Goal: Transaction & Acquisition: Download file/media

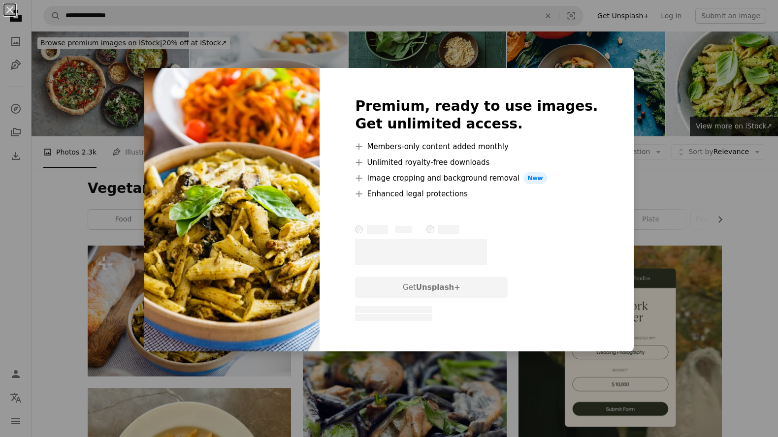
scroll to position [137, 0]
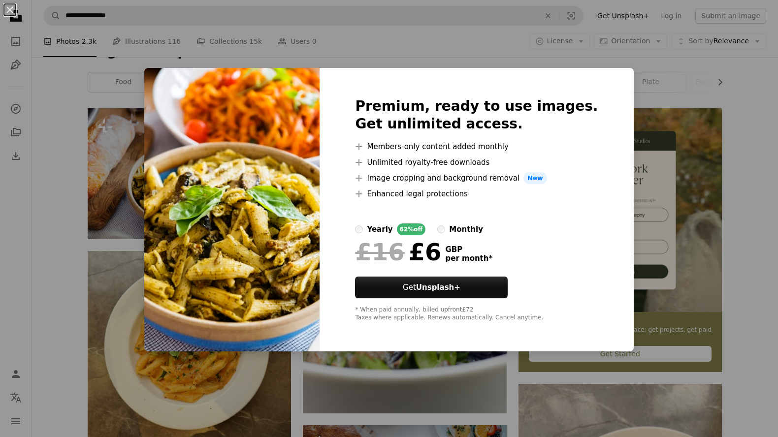
click at [95, 180] on div "An X shape Premium, ready to use images. Get unlimited access. A plus sign Memb…" at bounding box center [389, 218] width 778 height 437
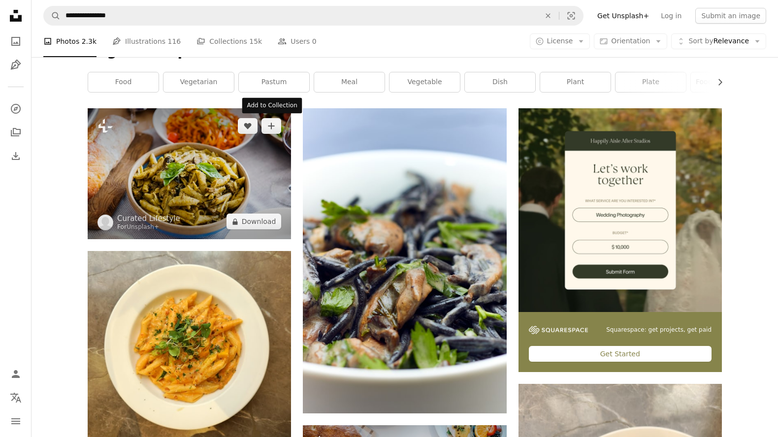
click at [199, 179] on img at bounding box center [189, 173] width 203 height 131
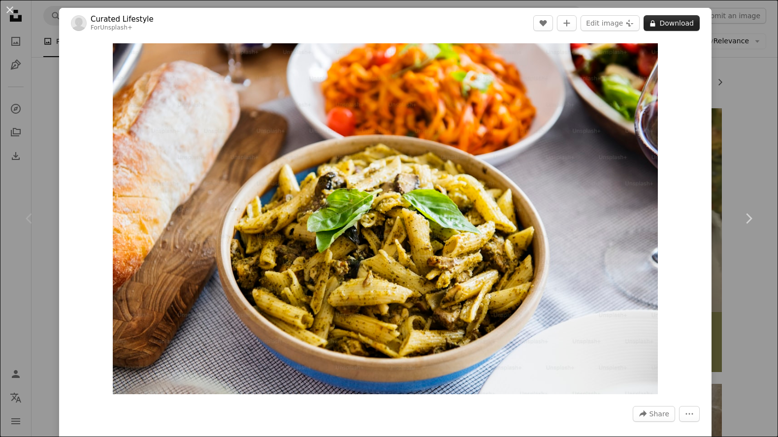
click at [678, 25] on button "A lock Download" at bounding box center [672, 23] width 56 height 16
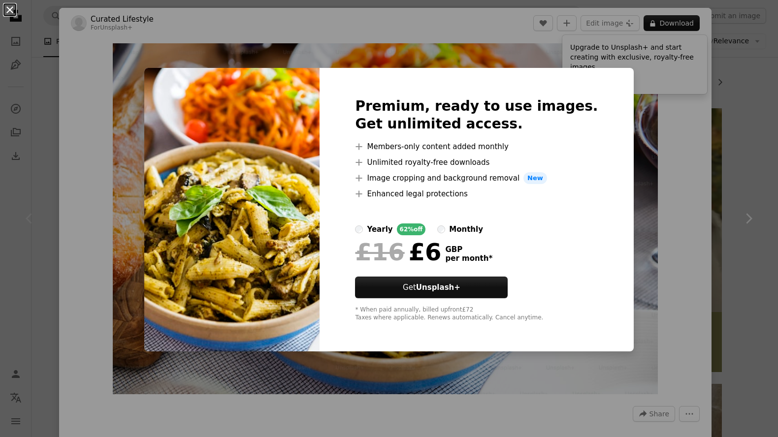
click at [8, 7] on button "An X shape" at bounding box center [10, 10] width 12 height 12
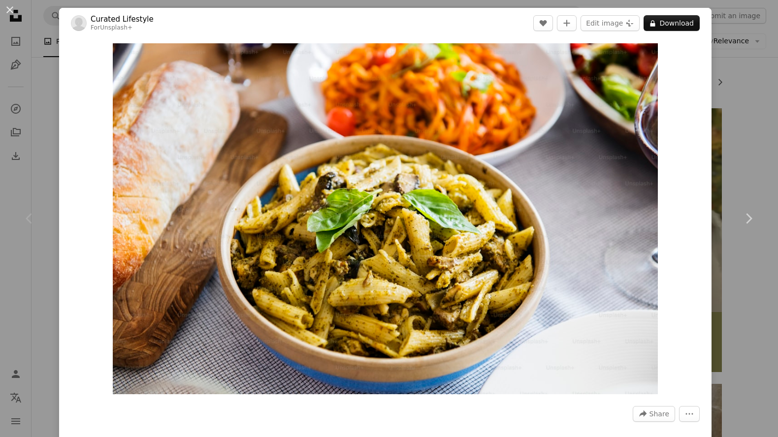
click at [762, 142] on div "An X shape Chevron left Chevron right Curated Lifestyle For Unsplash+ A heart A…" at bounding box center [389, 218] width 778 height 437
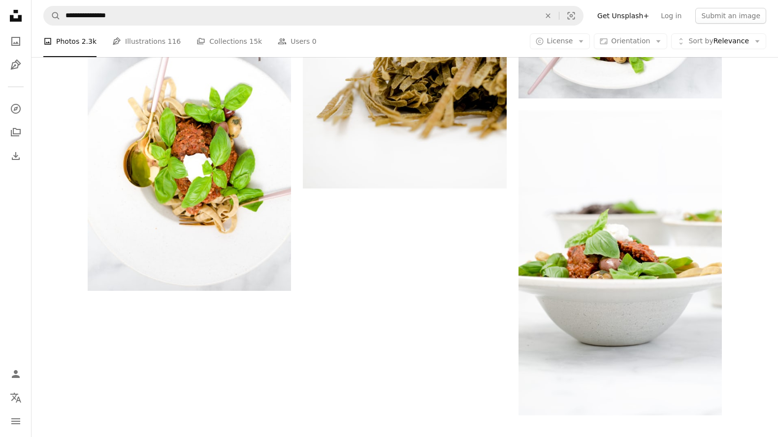
scroll to position [1502, 0]
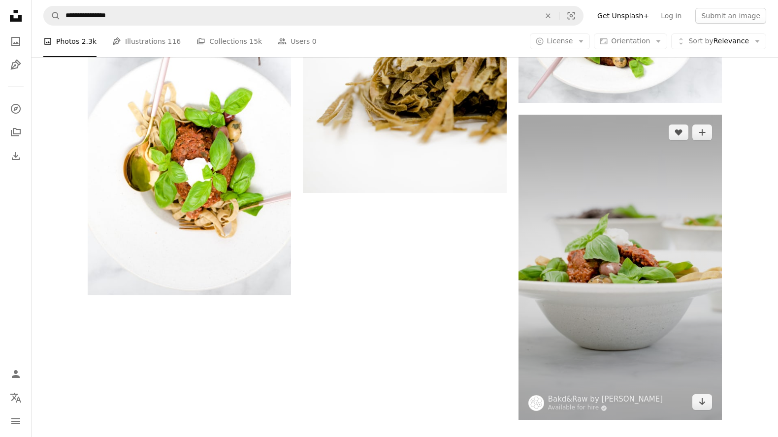
click at [609, 248] on img at bounding box center [620, 267] width 203 height 305
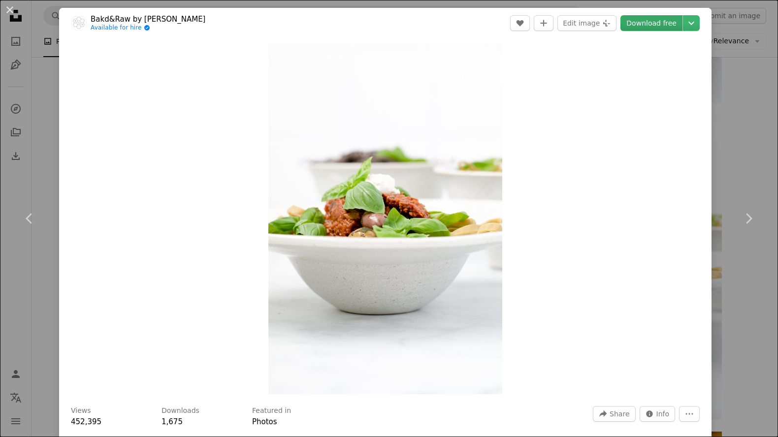
click at [669, 22] on link "Download free" at bounding box center [652, 23] width 62 height 16
